Goal: Find specific page/section: Find specific page/section

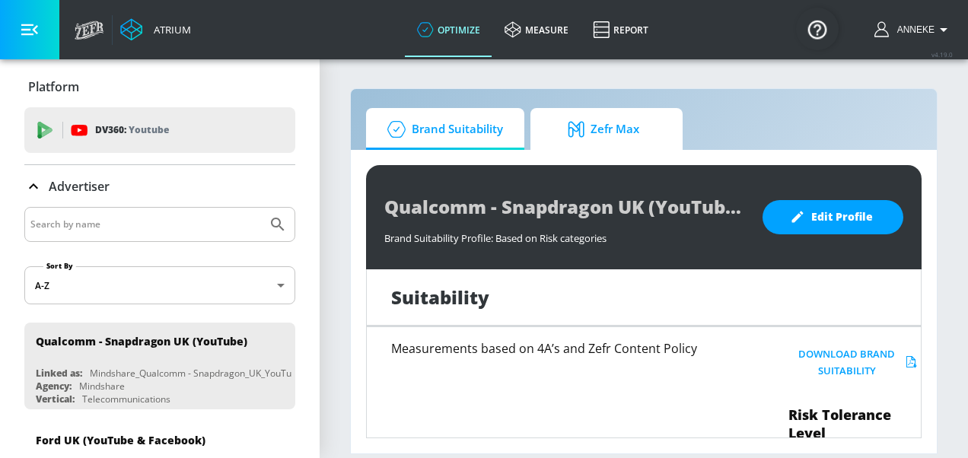
click at [624, 131] on span "Zefr Max" at bounding box center [604, 129] width 116 height 37
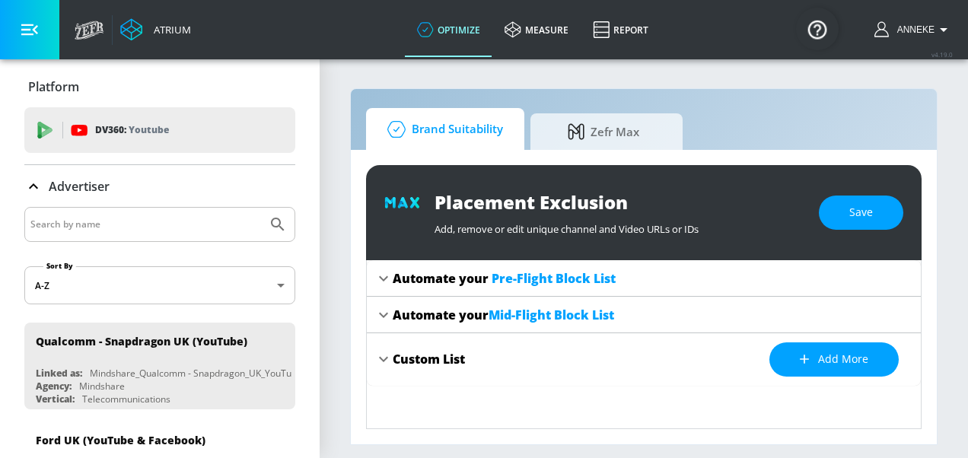
click at [436, 123] on span "Brand Suitability" at bounding box center [442, 129] width 122 height 37
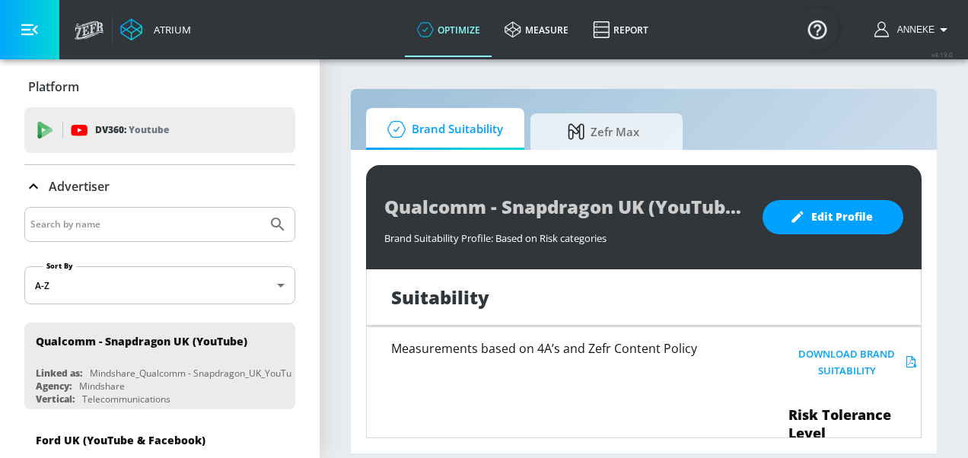
click at [176, 225] on input "Search by name" at bounding box center [145, 225] width 231 height 20
click at [546, 21] on link "measure" at bounding box center [536, 29] width 88 height 55
